Goal: Information Seeking & Learning: Learn about a topic

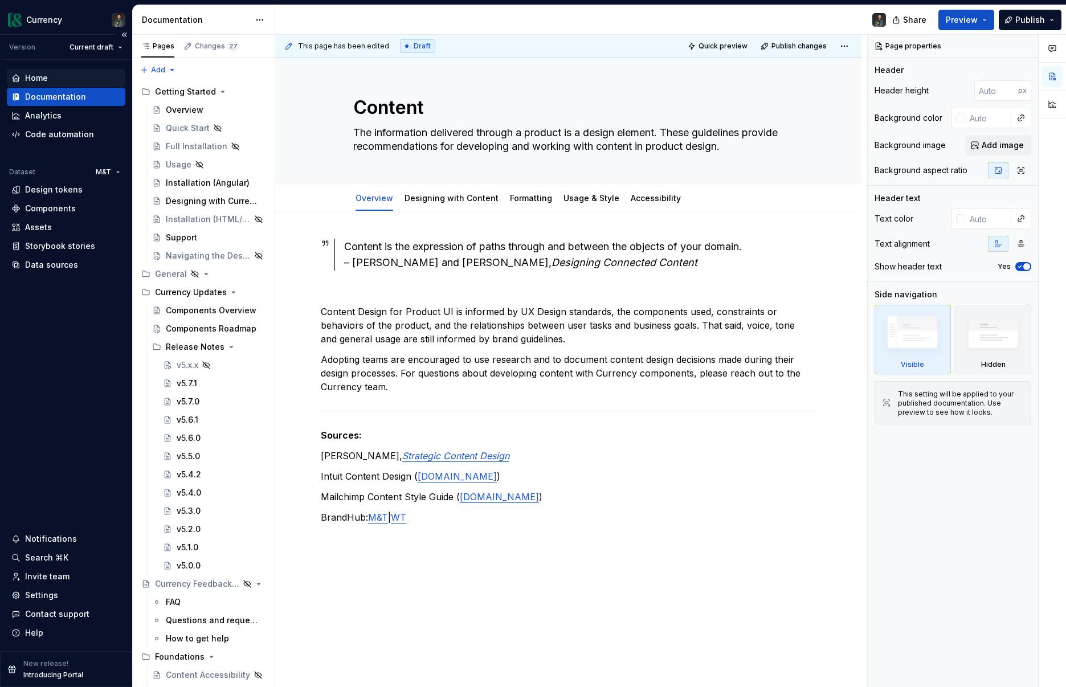
click at [31, 76] on div "Home" at bounding box center [36, 77] width 23 height 11
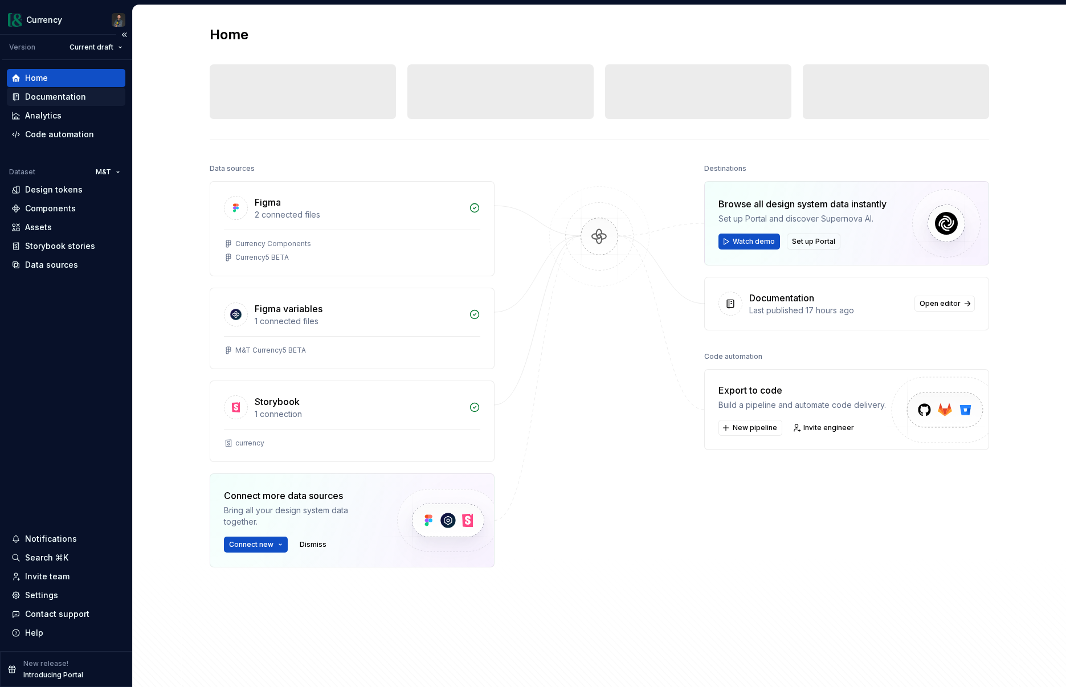
click at [52, 91] on div "Documentation" at bounding box center [55, 96] width 61 height 11
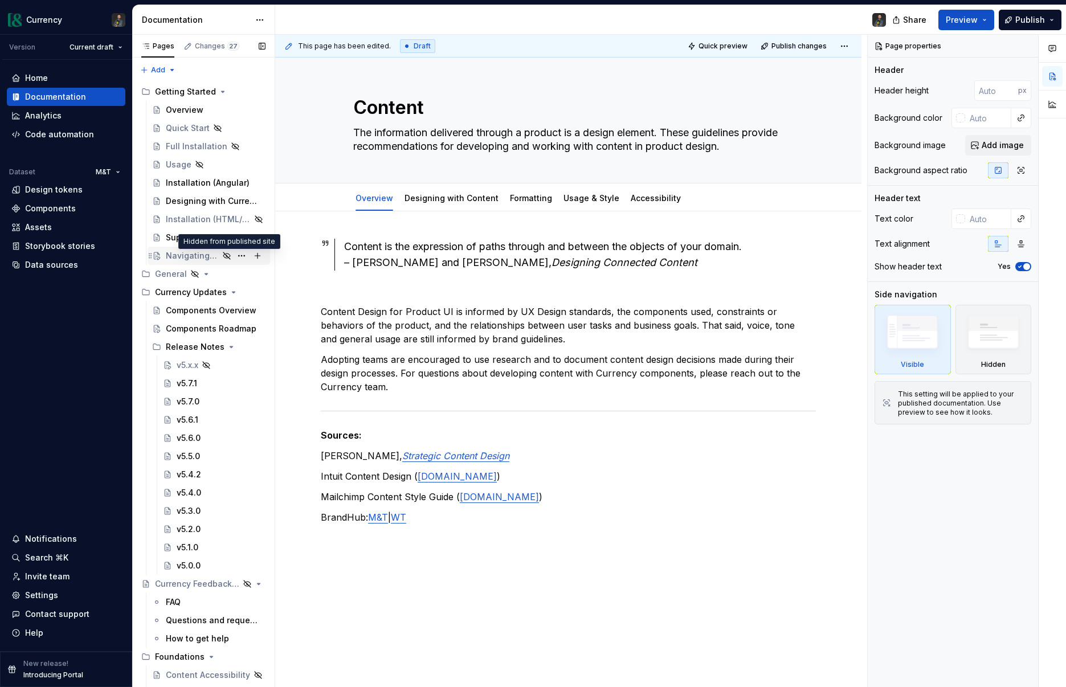
click at [223, 252] on icon "Page tree" at bounding box center [226, 255] width 9 height 9
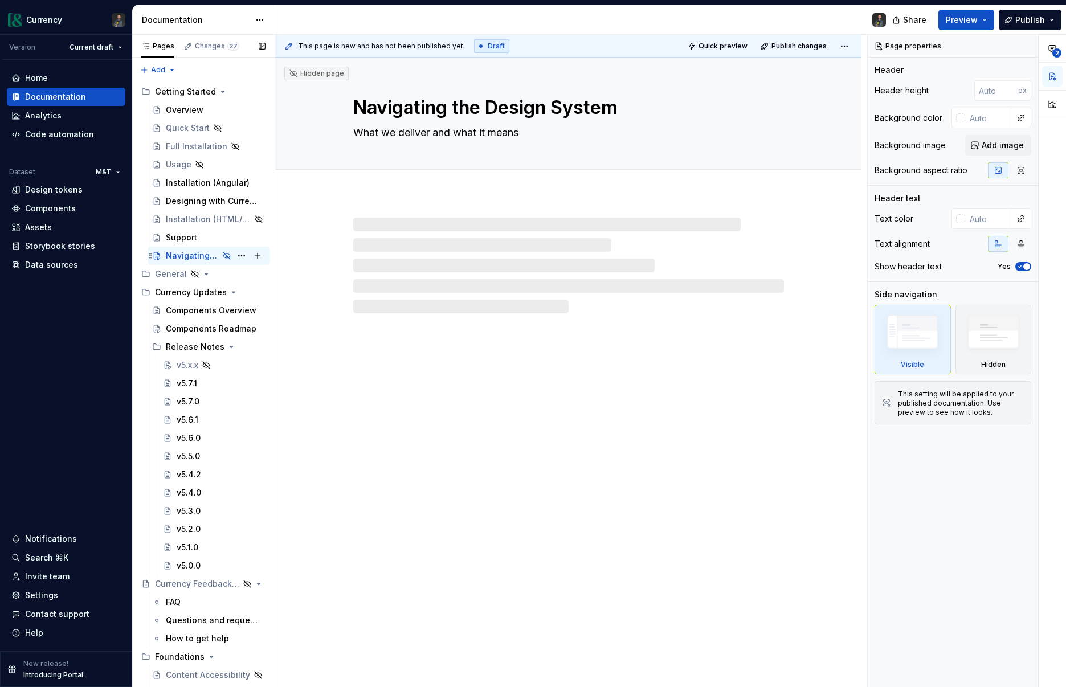
click at [195, 251] on div "Navigating the Design System" at bounding box center [192, 255] width 53 height 11
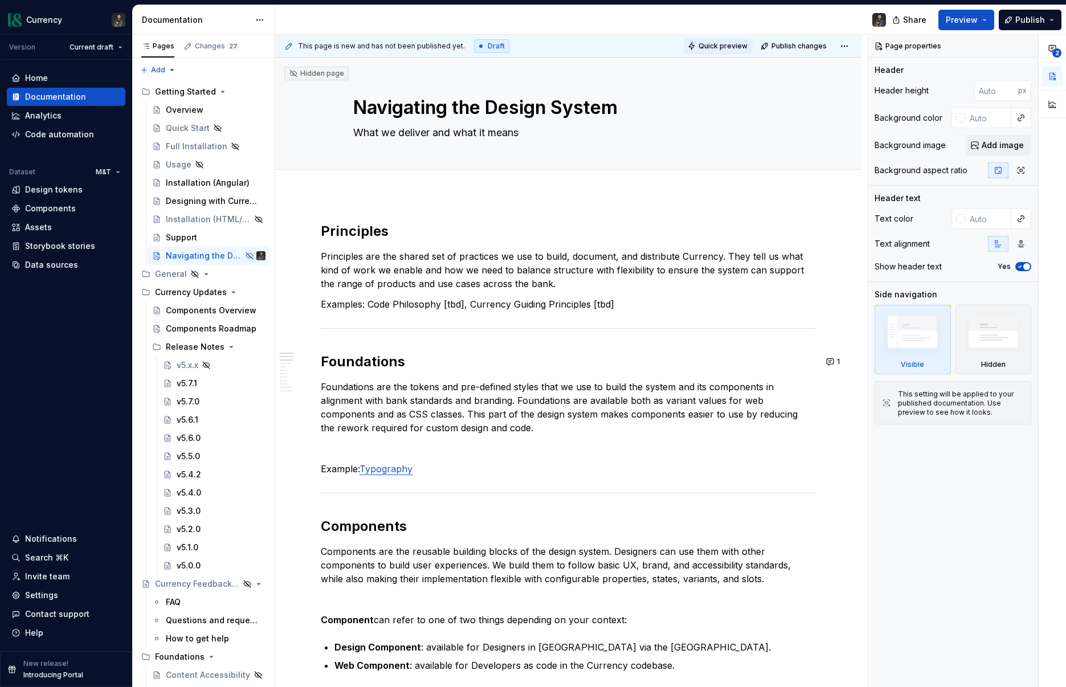
click at [716, 43] on span "Quick preview" at bounding box center [722, 46] width 49 height 9
type textarea "*"
click at [839, 232] on button "button" at bounding box center [831, 231] width 16 height 16
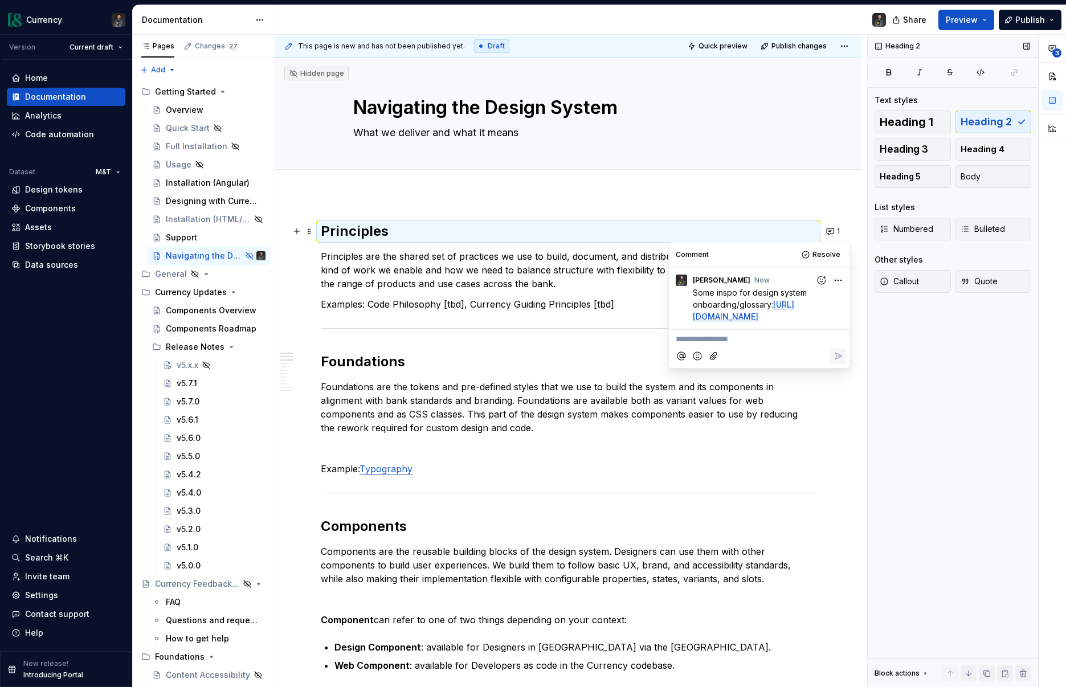
click at [917, 377] on div "Heading 2 Text styles Heading 1 Heading 2 Heading 3 Heading 4 Heading 5 Body Li…" at bounding box center [953, 361] width 170 height 653
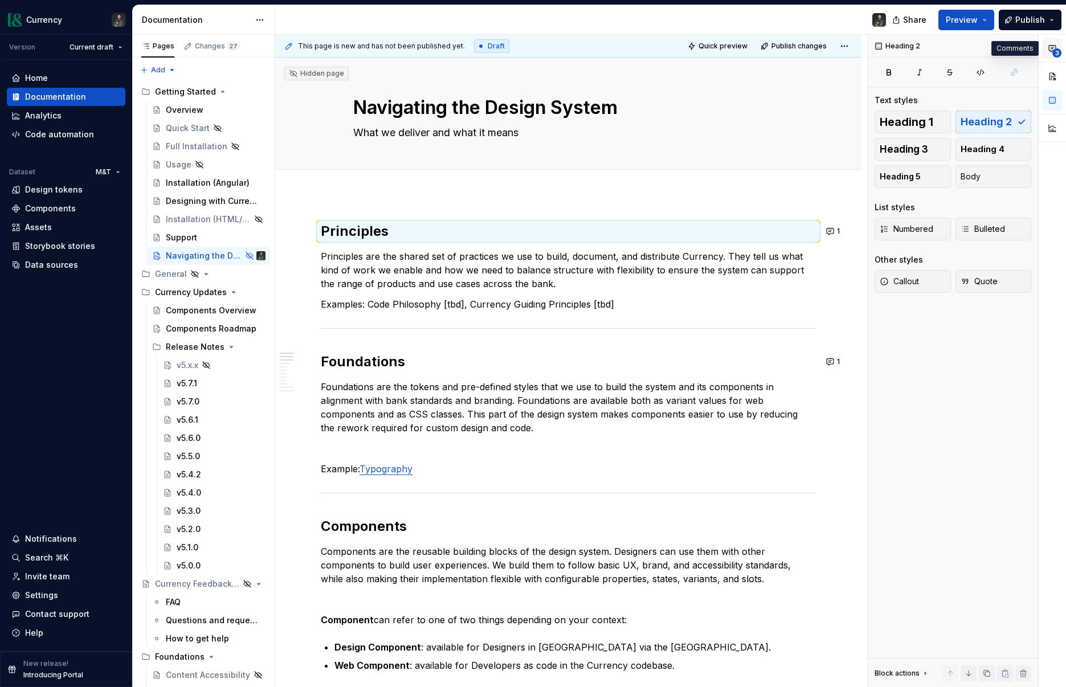
click at [1061, 51] on button "3" at bounding box center [1052, 48] width 21 height 21
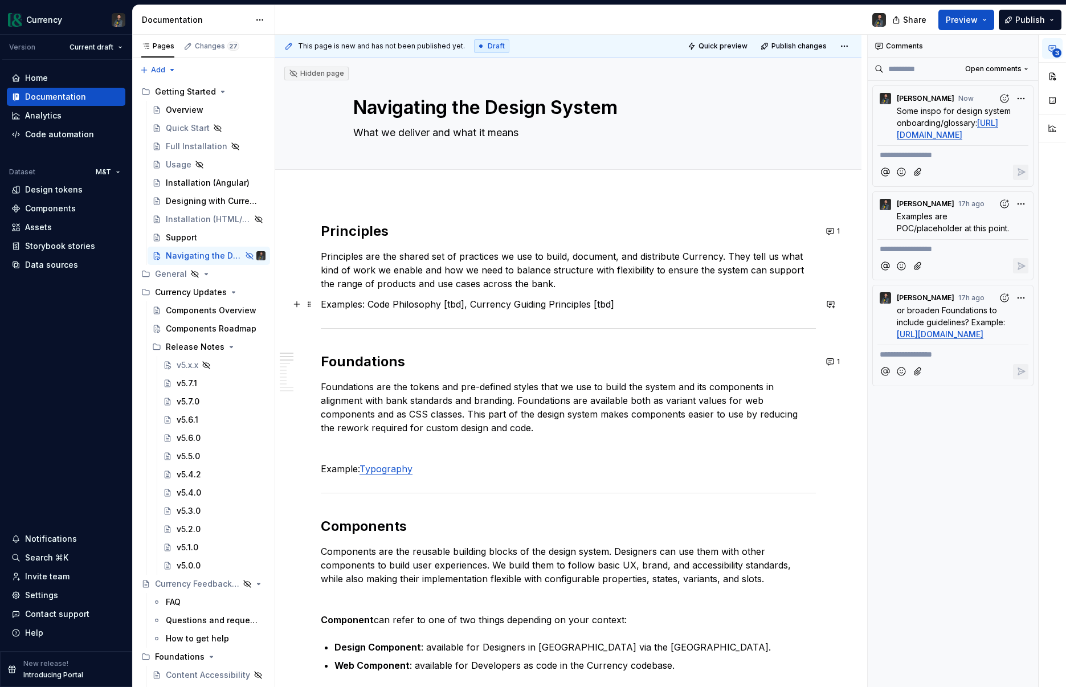
click at [614, 308] on p "Examples: Code Philosophy [tbd], Currency Guiding Principles [tbd]" at bounding box center [568, 304] width 495 height 14
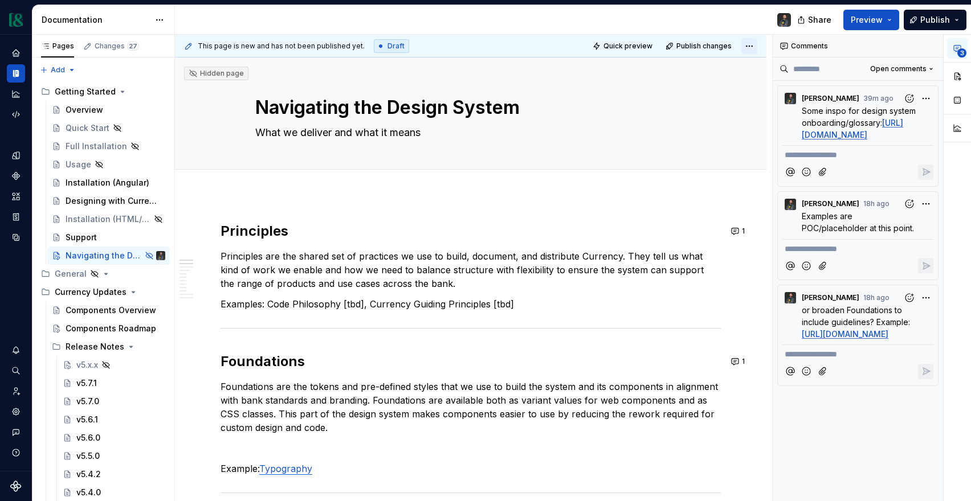
click at [756, 38] on html "Currency Dataset M&T Documentation Share Preview Publish Pages Changes 27 Add A…" at bounding box center [485, 250] width 971 height 501
click at [722, 66] on div "Open preview" at bounding box center [718, 68] width 74 height 11
type textarea "*"
